Goal: Information Seeking & Learning: Learn about a topic

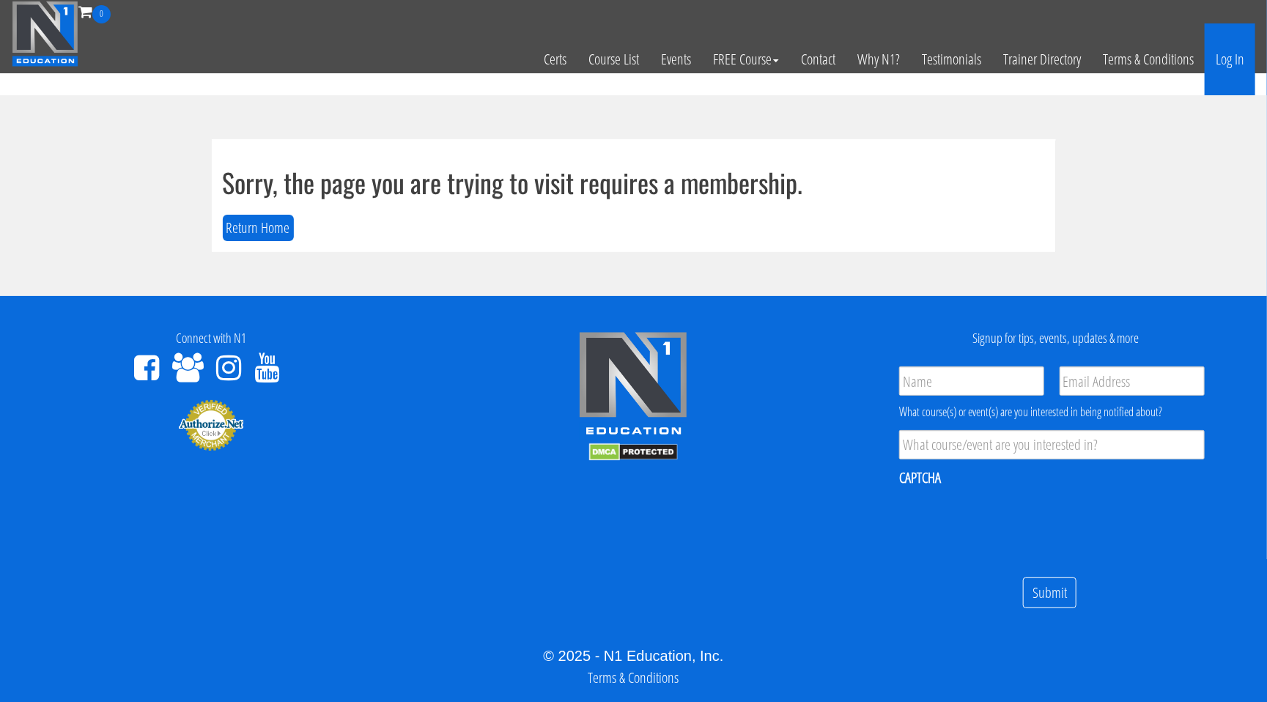
click at [1243, 56] on link "Log In" at bounding box center [1230, 59] width 51 height 72
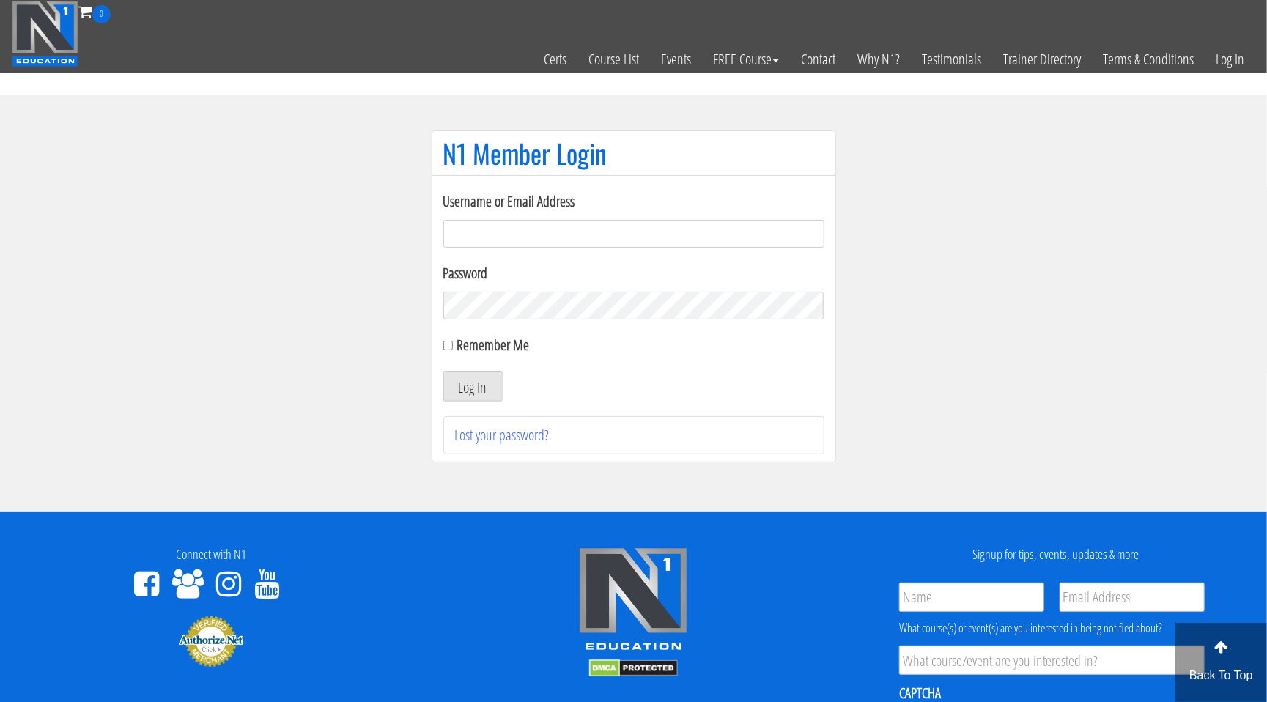
type input "[EMAIL_ADDRESS][DOMAIN_NAME]"
click at [450, 394] on button "Log In" at bounding box center [473, 386] width 59 height 31
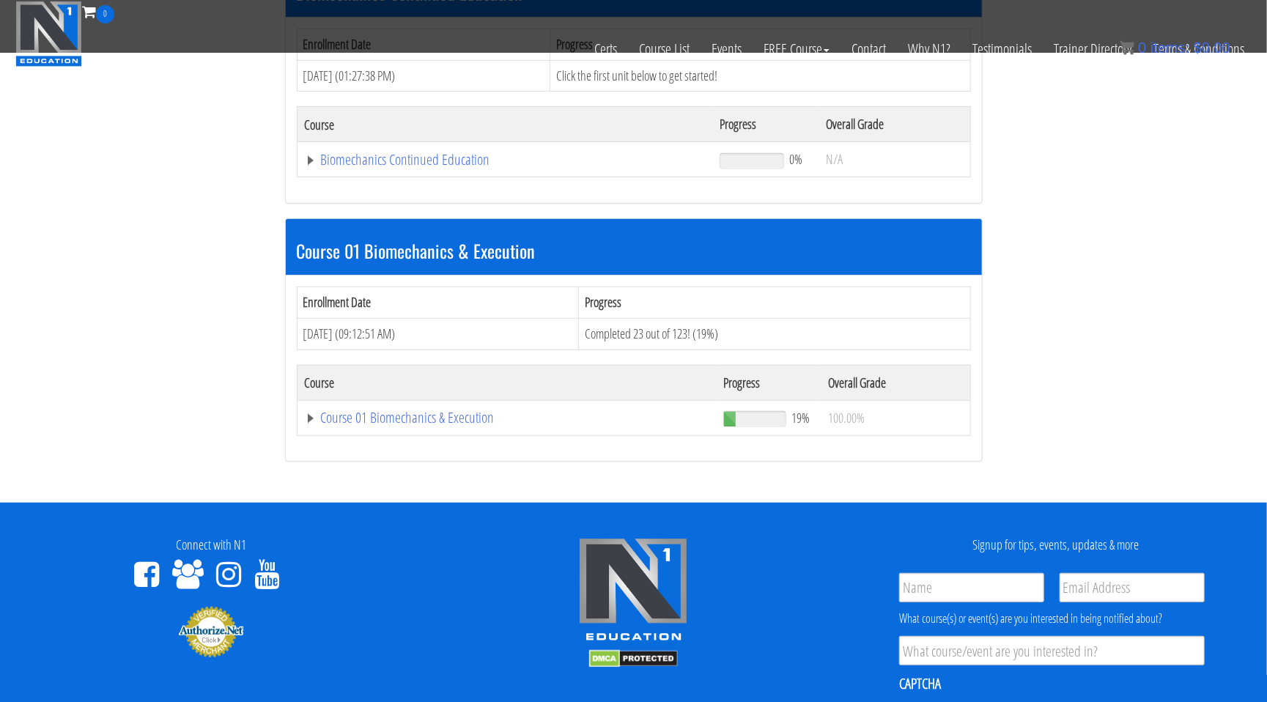
scroll to position [271, 0]
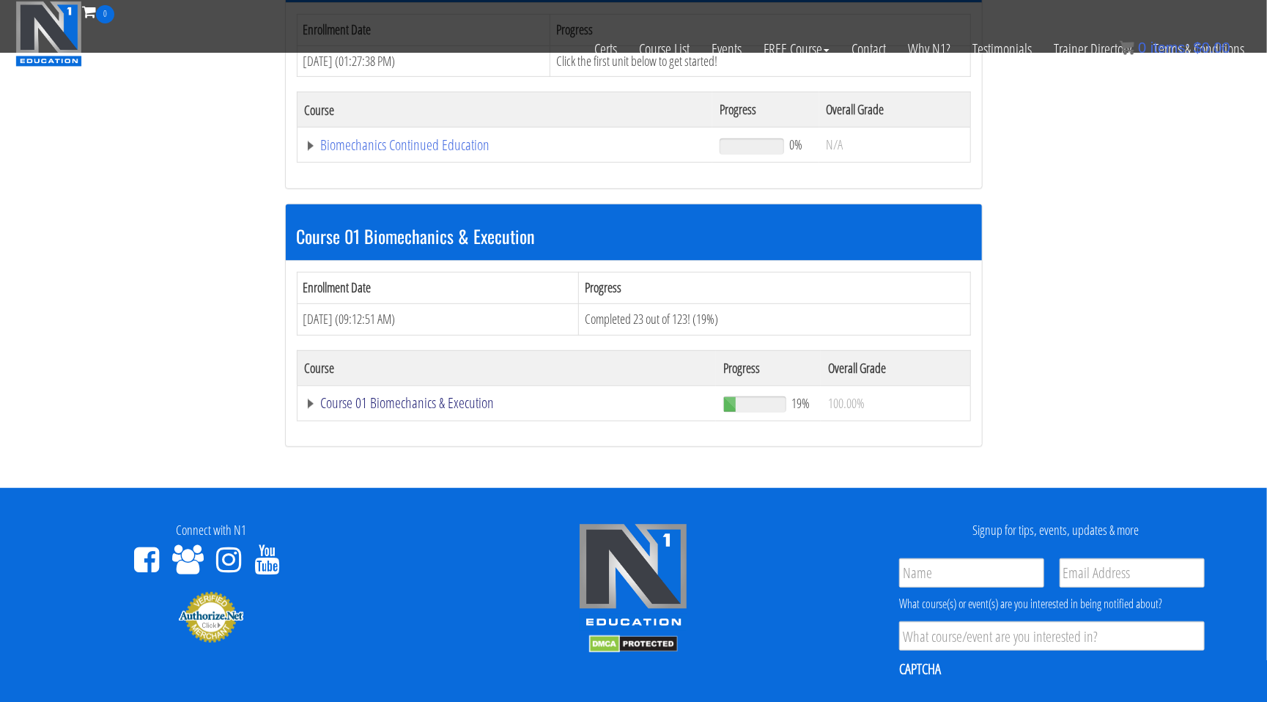
click at [306, 152] on link "Course 01 Biomechanics & Execution" at bounding box center [505, 145] width 401 height 15
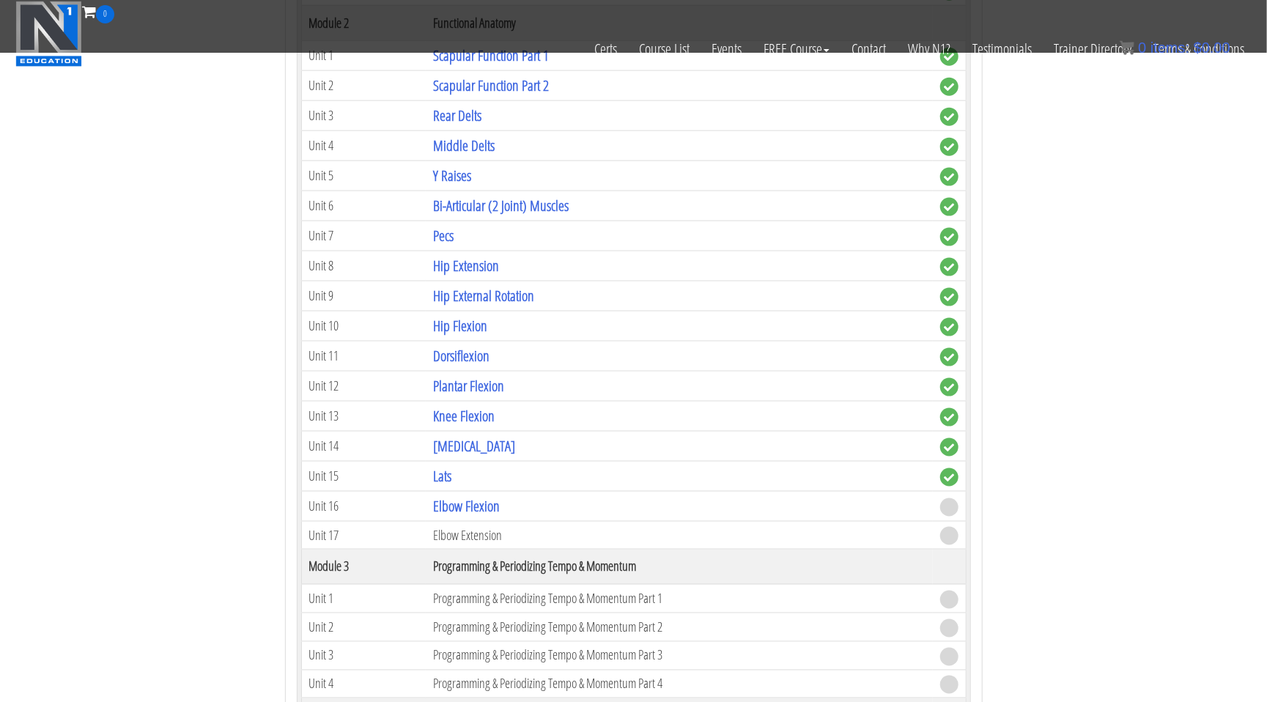
scroll to position [1009, 0]
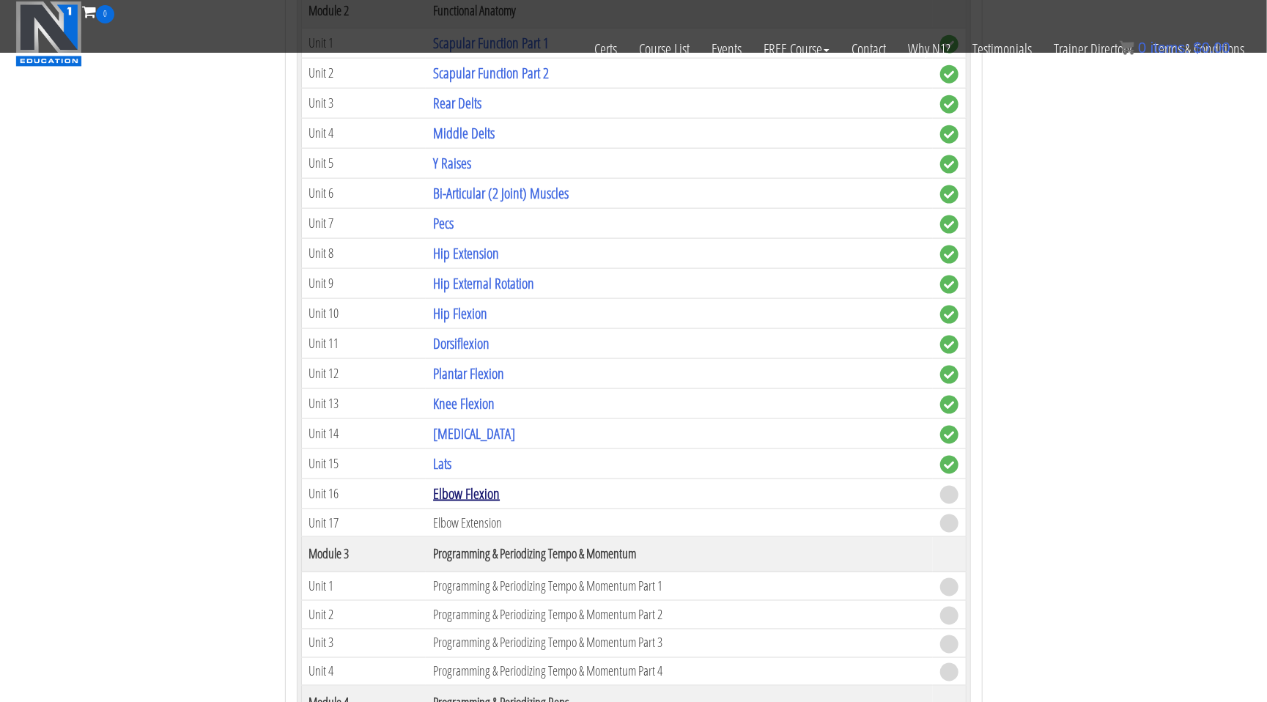
click at [465, 484] on link "Elbow Flexion" at bounding box center [466, 494] width 67 height 20
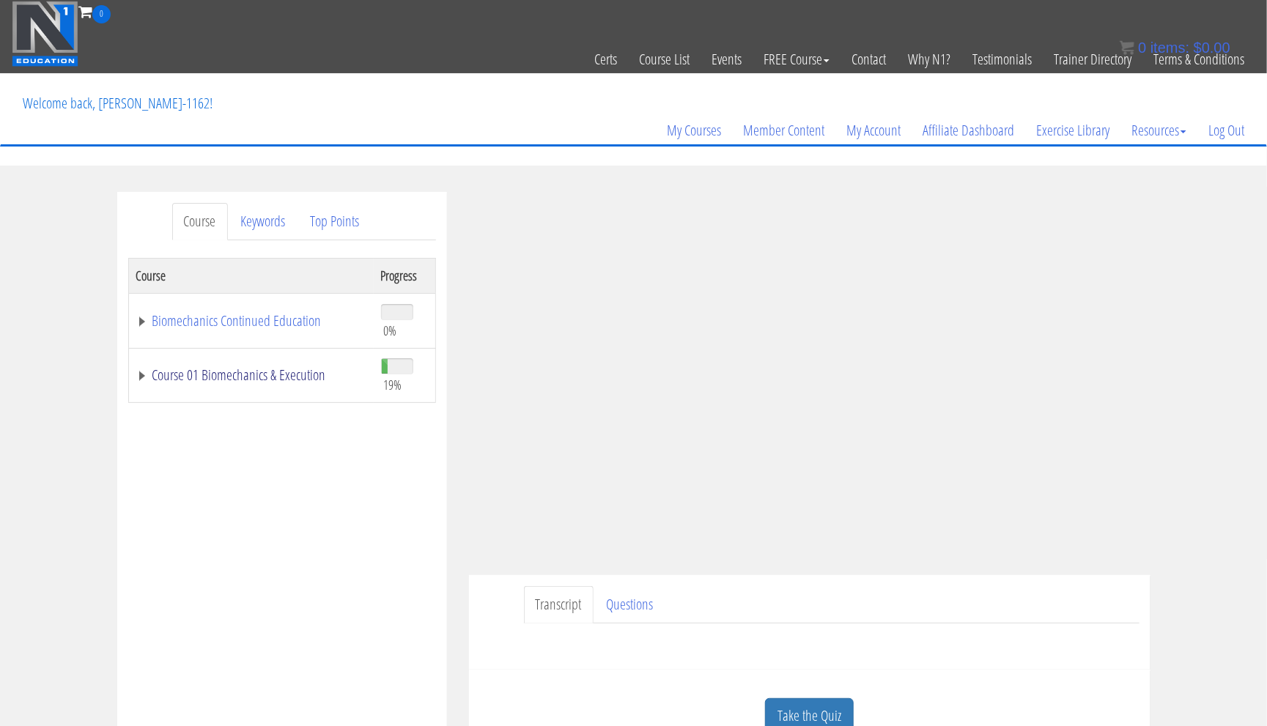
click at [144, 375] on link "Course 01 Biomechanics & Execution" at bounding box center [251, 375] width 230 height 15
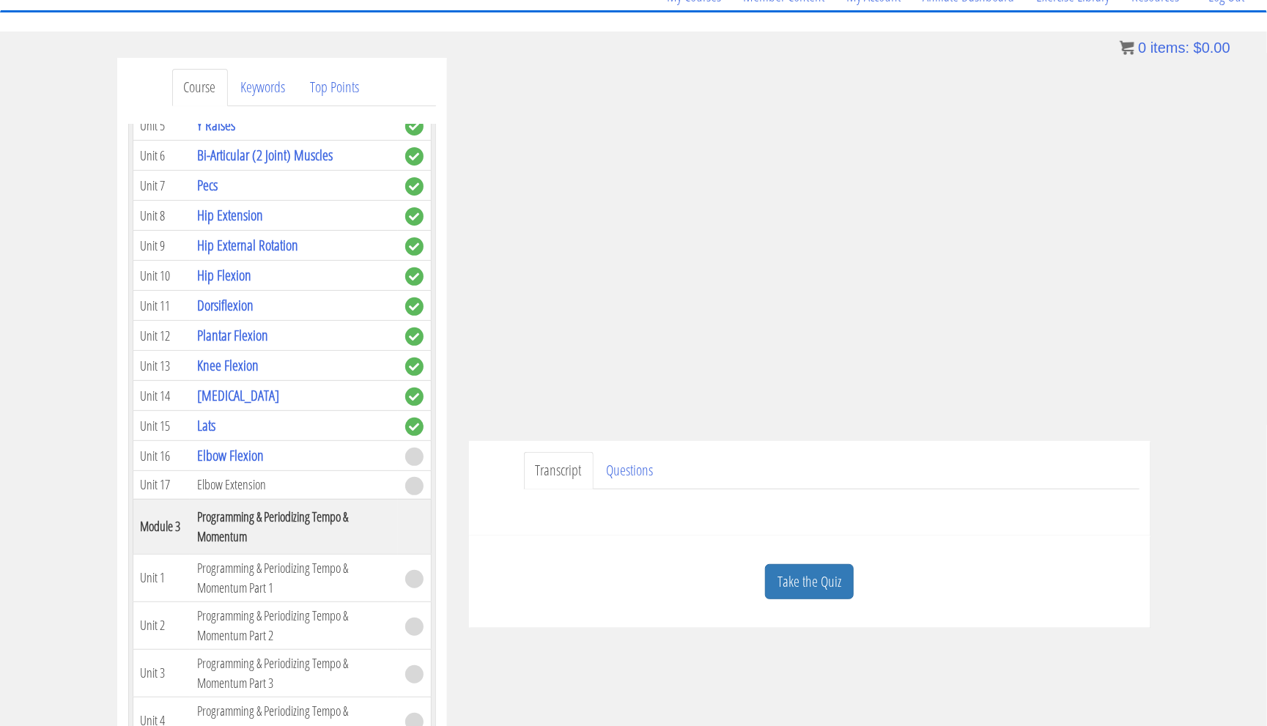
scroll to position [135, 0]
click at [1194, 427] on div "Course Keywords Top Points Course Progress Biomechanics Continued Education 0% …" at bounding box center [633, 471] width 1267 height 828
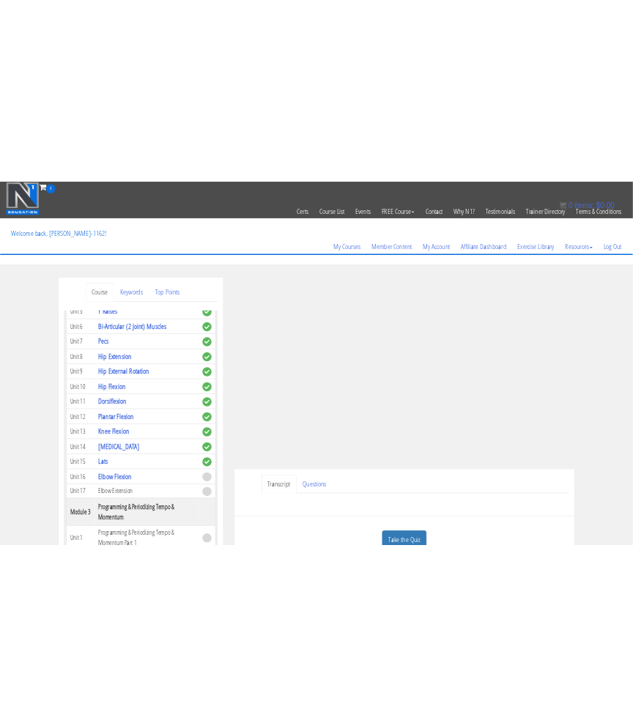
scroll to position [0, 0]
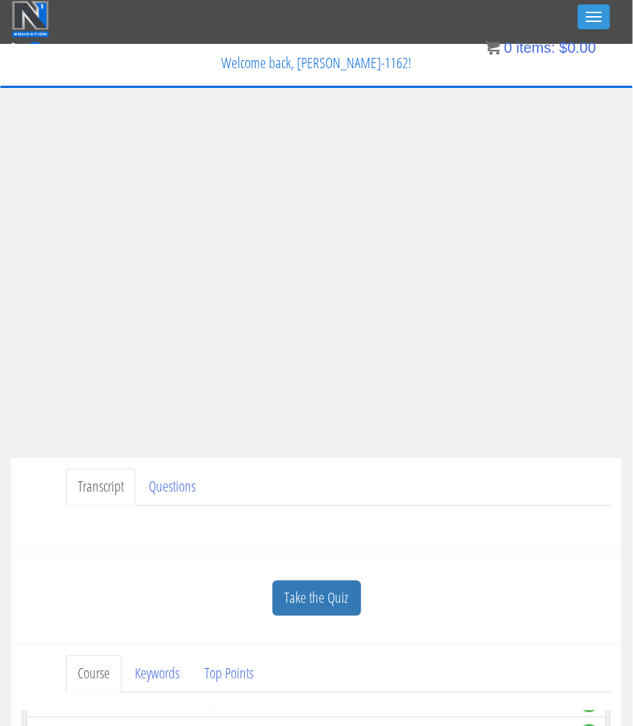
click at [22, 67] on p "Welcome back, [PERSON_NAME]-1162!" at bounding box center [317, 63] width 610 height 37
click at [294, 470] on ul "Transcript Questions" at bounding box center [338, 487] width 545 height 37
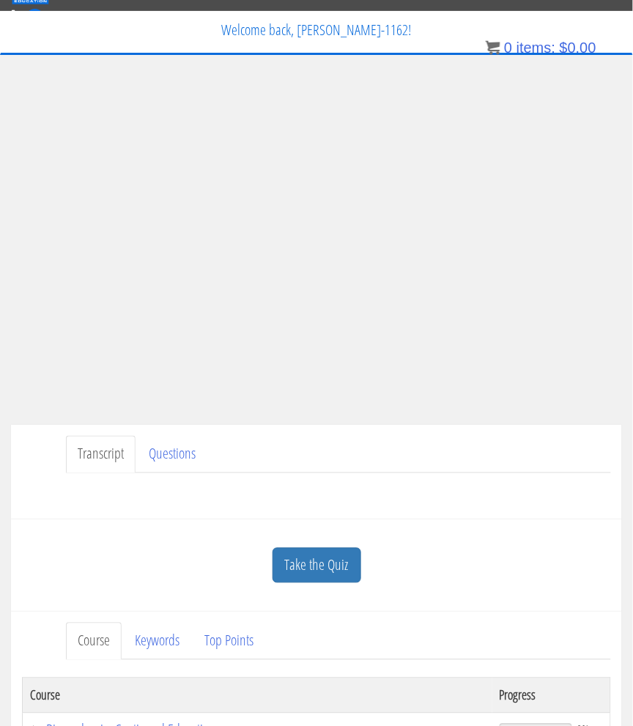
scroll to position [33, 0]
click at [340, 562] on link "Take the Quiz" at bounding box center [317, 566] width 89 height 36
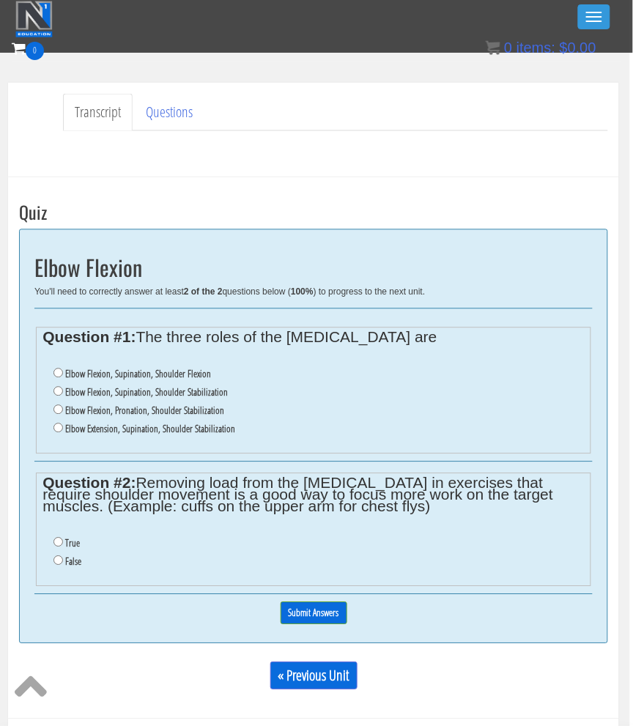
scroll to position [335, 3]
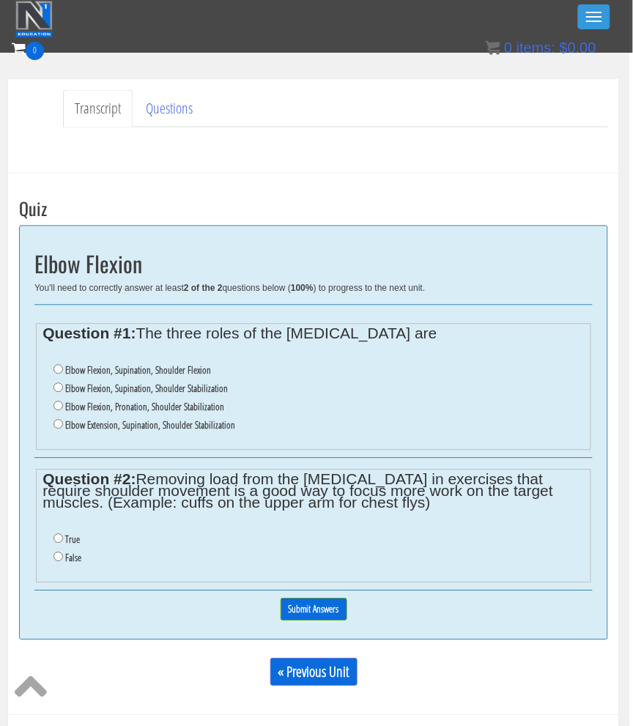
click at [134, 420] on label "Elbow Extension, Supination, Shoulder Stabilization" at bounding box center [150, 426] width 170 height 12
click at [63, 420] on input "Elbow Extension, Supination, Shoulder Stabilization" at bounding box center [59, 425] width 10 height 10
radio input "true"
click at [138, 386] on label "Elbow Flexion, Supination, Shoulder Stabilization" at bounding box center [146, 389] width 163 height 12
click at [63, 386] on input "Elbow Flexion, Supination, Shoulder Stabilization" at bounding box center [59, 388] width 10 height 10
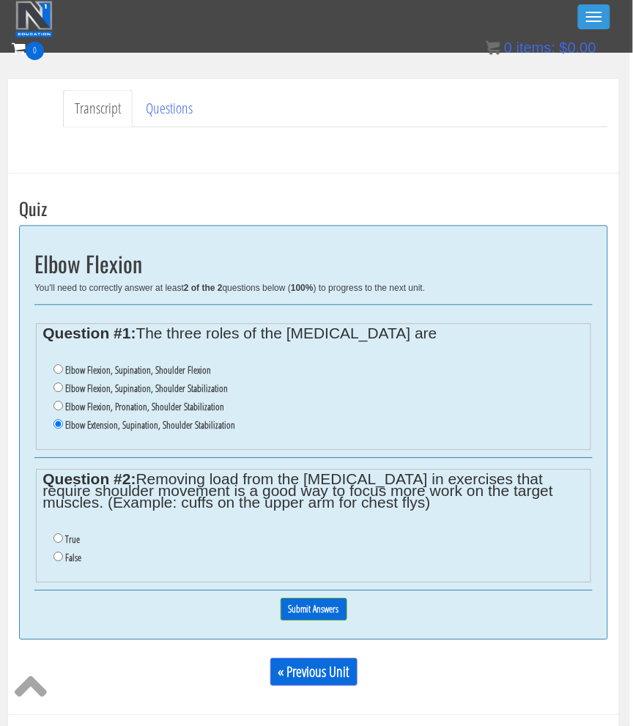
radio input "true"
click at [67, 553] on label "False" at bounding box center [73, 559] width 16 height 12
click at [63, 553] on input "False" at bounding box center [59, 558] width 10 height 10
radio input "true"
click at [309, 599] on input "Submit Answers" at bounding box center [314, 610] width 67 height 23
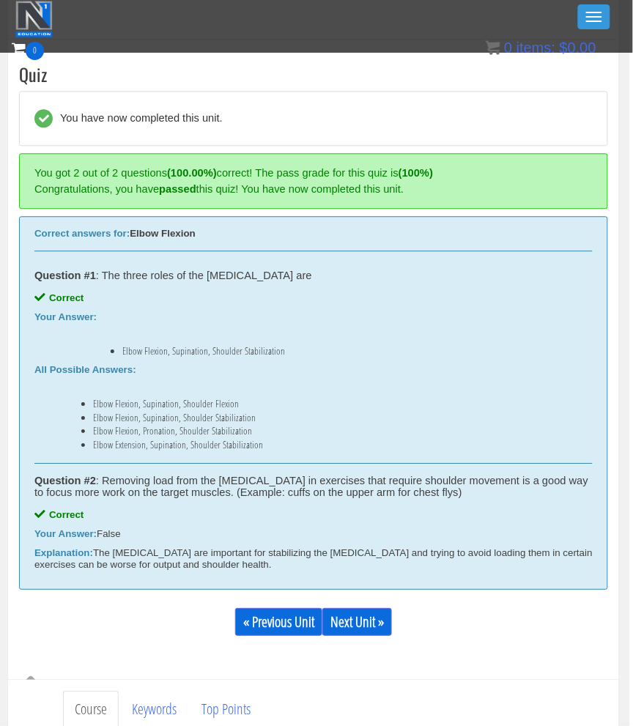
scroll to position [466, 3]
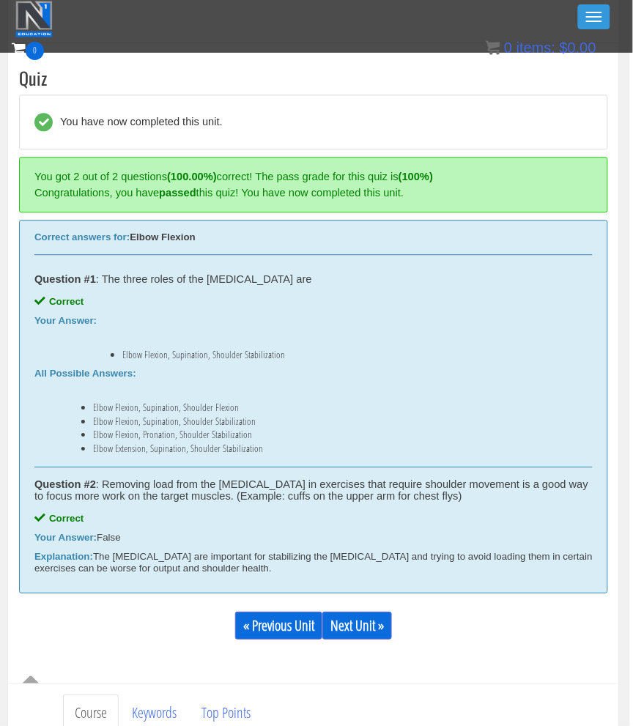
click at [394, 604] on div "« Previous Unit Next Unit »" at bounding box center [313, 626] width 589 height 50
click at [401, 611] on div "« Previous Unit Next Unit »" at bounding box center [313, 626] width 589 height 50
click at [383, 615] on link "Next Unit »" at bounding box center [358, 626] width 70 height 28
